Goal: Navigation & Orientation: Understand site structure

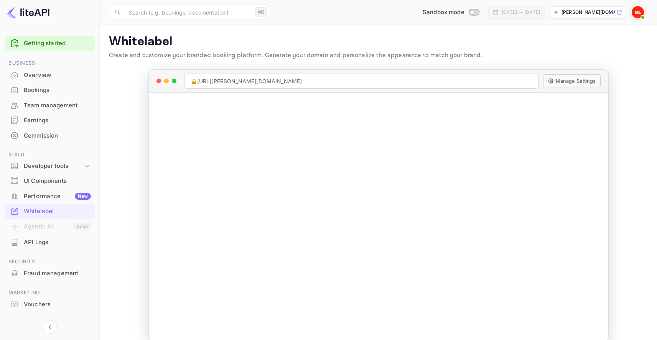
click at [62, 86] on div "Bookings" at bounding box center [57, 90] width 67 height 9
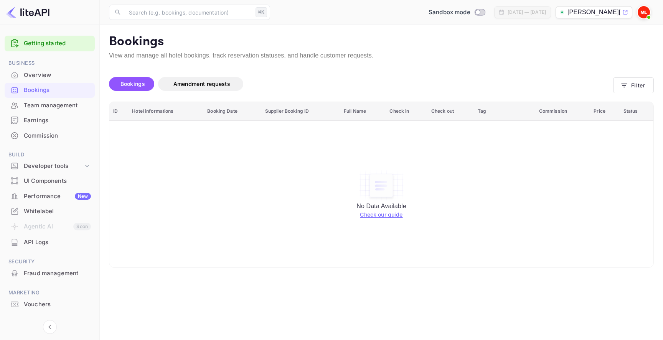
click at [60, 127] on div "Earnings" at bounding box center [50, 120] width 90 height 15
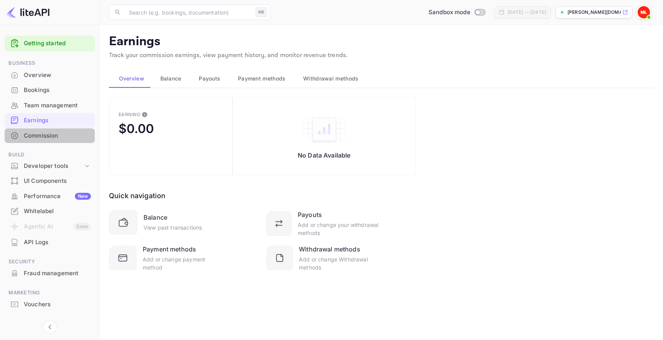
click at [61, 134] on div "Commission" at bounding box center [57, 136] width 67 height 9
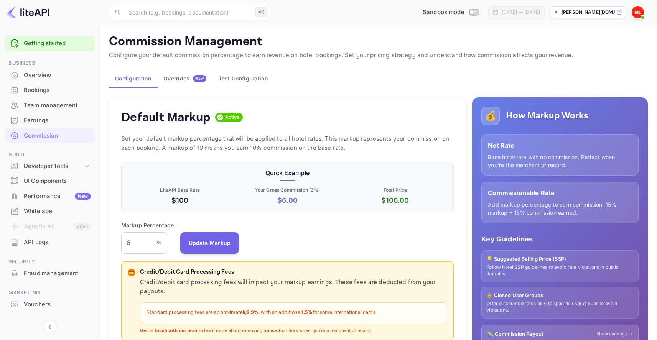
scroll to position [130, 327]
click at [89, 166] on icon at bounding box center [87, 166] width 8 height 8
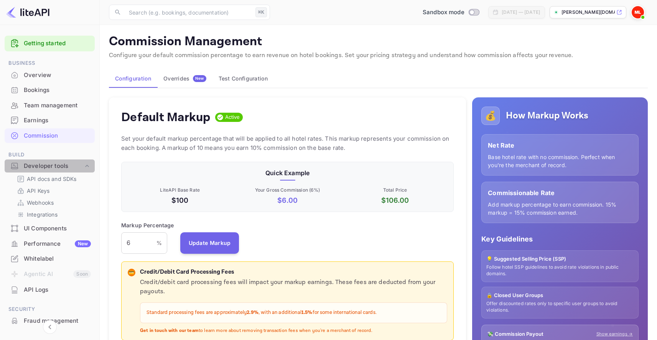
click at [89, 166] on icon at bounding box center [87, 166] width 8 height 8
